Goal: Task Accomplishment & Management: Manage account settings

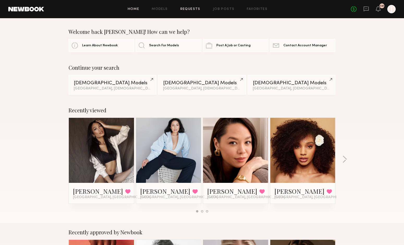
click at [190, 8] on link "Requests" at bounding box center [190, 9] width 20 height 3
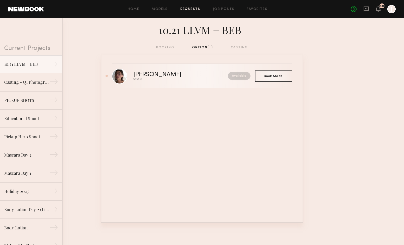
click at [179, 80] on div "Send request Model response Book model" at bounding box center [168, 79] width 71 height 2
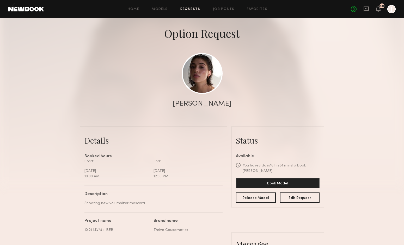
scroll to position [20, 0]
